Goal: Information Seeking & Learning: Learn about a topic

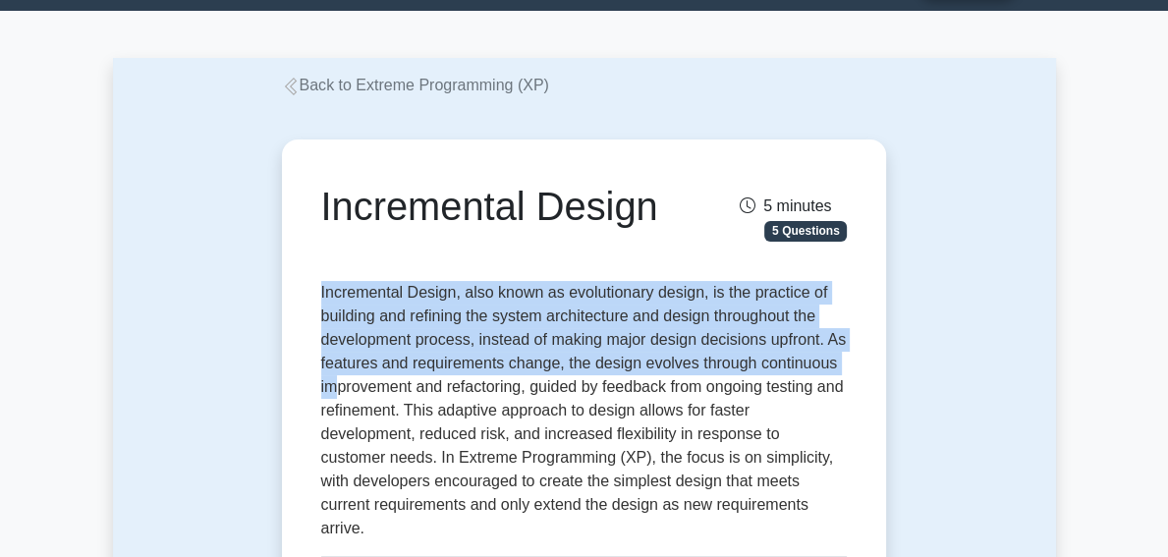
scroll to position [98, 0]
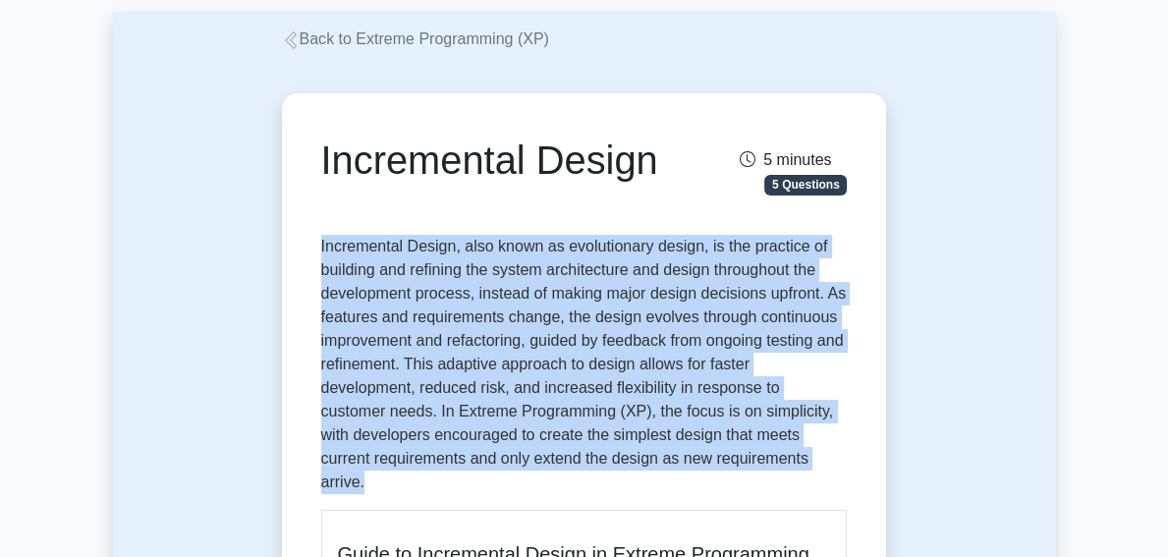
drag, startPoint x: 252, startPoint y: 337, endPoint x: 415, endPoint y: 423, distance: 184.6
copy p "Incremental Design, also known as evolutionary design, is the practice of build…"
click at [848, 419] on p "Incremental Design, also known as evolutionary design, is the practice of build…" at bounding box center [584, 364] width 527 height 259
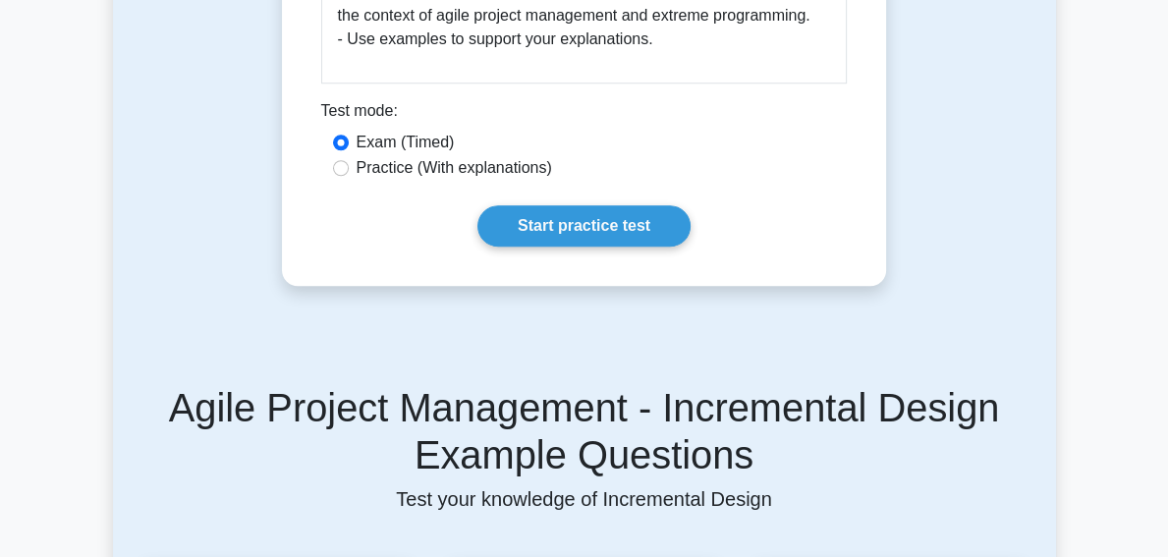
scroll to position [1376, 0]
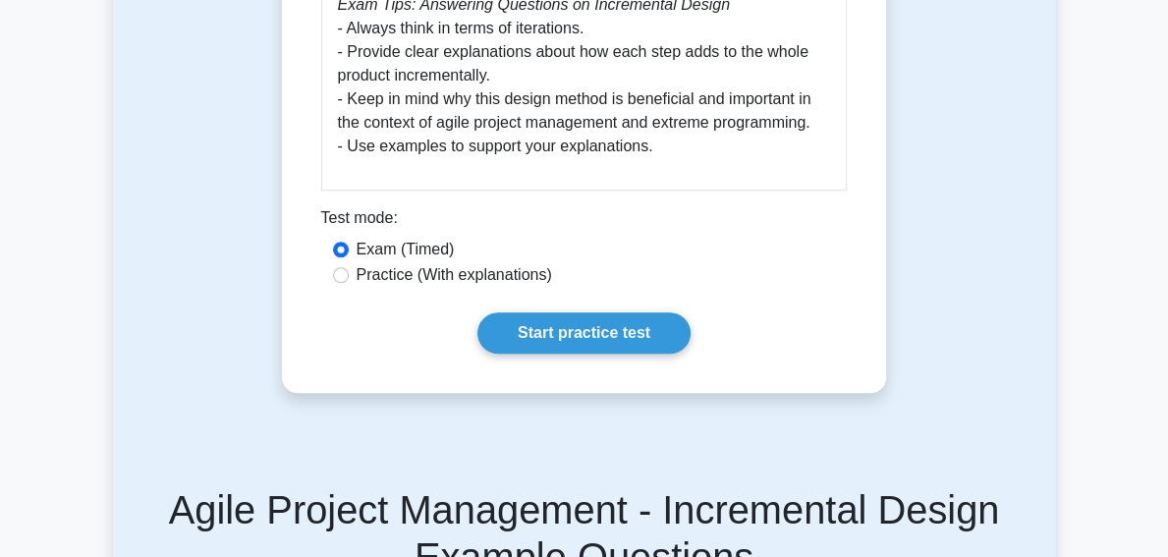
scroll to position [1277, 0]
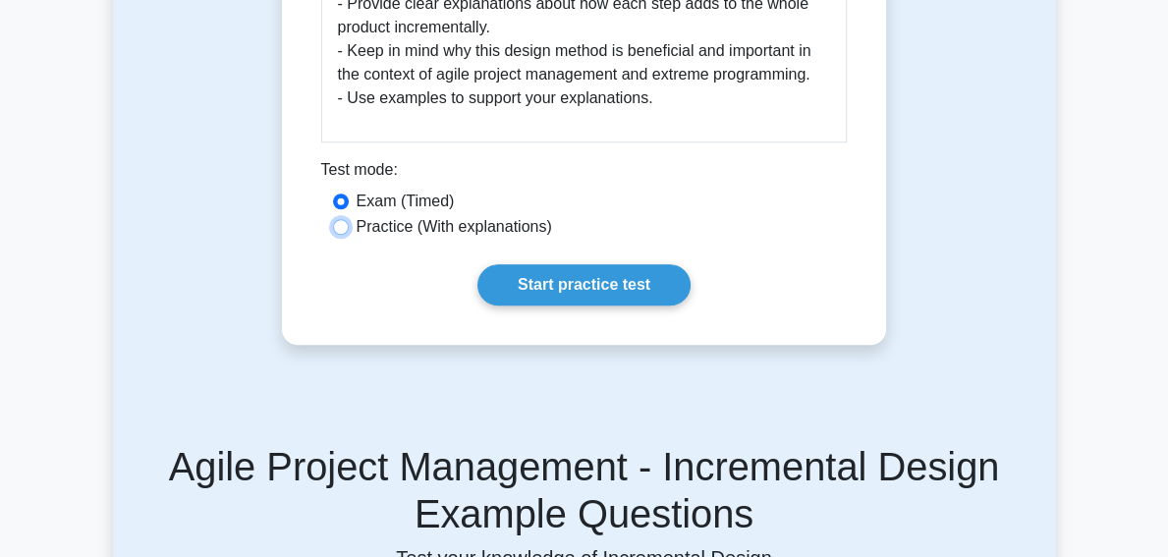
click at [333, 219] on input "Practice (With explanations)" at bounding box center [341, 227] width 16 height 16
radio input "true"
click at [333, 194] on input "Exam (Timed)" at bounding box center [341, 202] width 16 height 16
radio input "true"
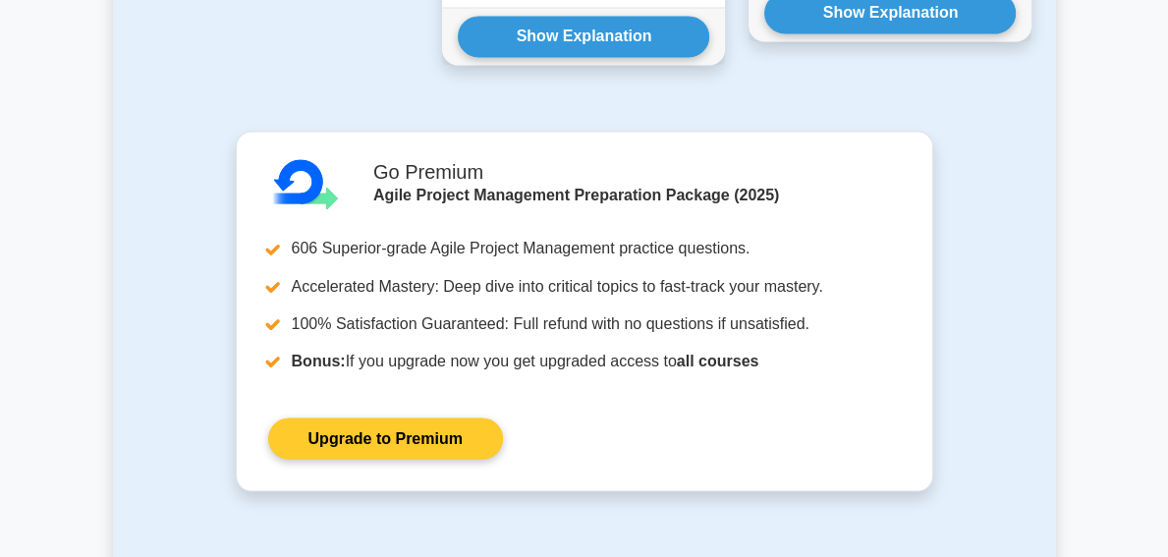
scroll to position [2948, 0]
